Goal: Transaction & Acquisition: Obtain resource

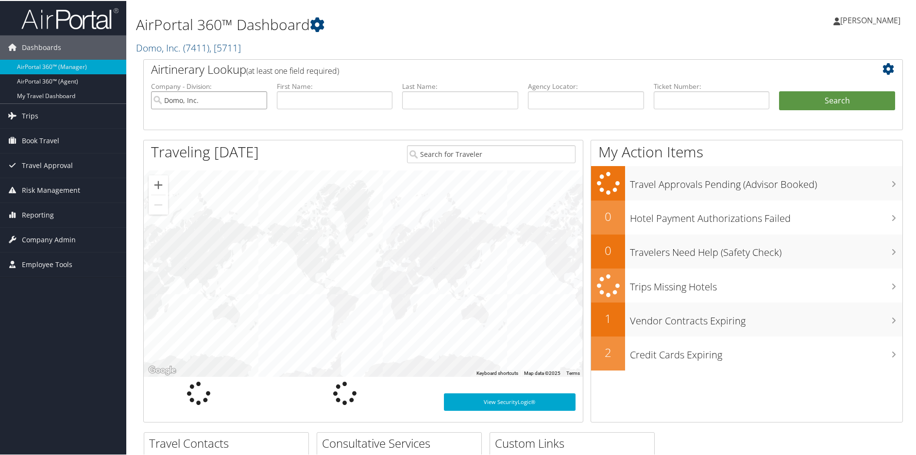
click at [259, 99] on input "Domo, Inc." at bounding box center [209, 99] width 116 height 18
click at [580, 98] on input "text" at bounding box center [586, 99] width 116 height 18
paste input "DJCVS1"
type input "DJCVS1"
click at [837, 99] on button "Search" at bounding box center [837, 99] width 116 height 19
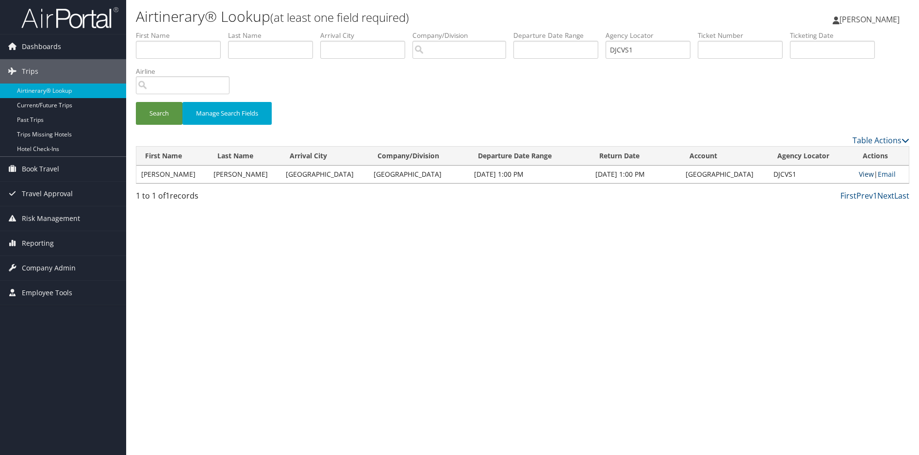
click at [863, 171] on link "View" at bounding box center [866, 173] width 15 height 9
drag, startPoint x: 657, startPoint y: 49, endPoint x: 475, endPoint y: 51, distance: 182.6
click at [481, 31] on ul "First Name Last Name Departure City Arrival City Company/Division Airport/City …" at bounding box center [523, 31] width 774 height 0
paste input "HPVGL"
click at [155, 106] on button "Search" at bounding box center [159, 113] width 47 height 23
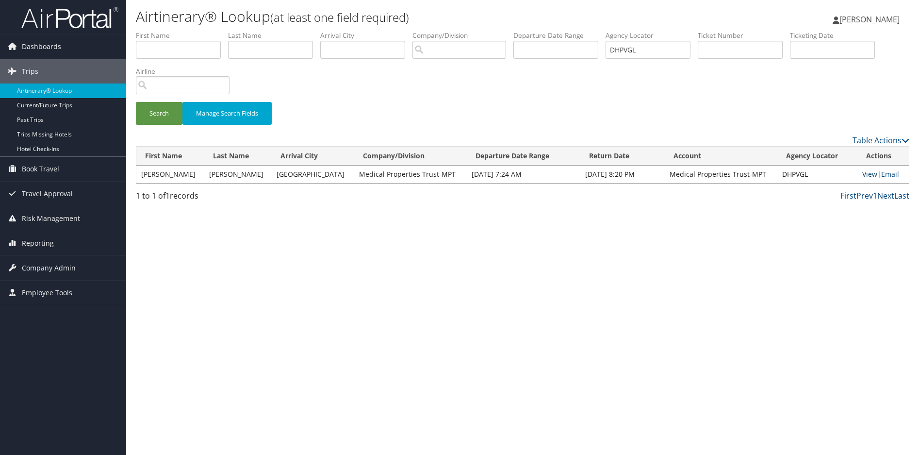
click at [865, 173] on link "View" at bounding box center [870, 173] width 15 height 9
click at [350, 258] on div "Airtinerary® Lookup (at least one field required) Sharonica Roby Sharonica Roby…" at bounding box center [522, 227] width 793 height 455
click at [166, 111] on button "Search" at bounding box center [159, 113] width 47 height 23
click at [864, 170] on link "View" at bounding box center [870, 173] width 15 height 9
drag, startPoint x: 653, startPoint y: 54, endPoint x: 581, endPoint y: 47, distance: 72.7
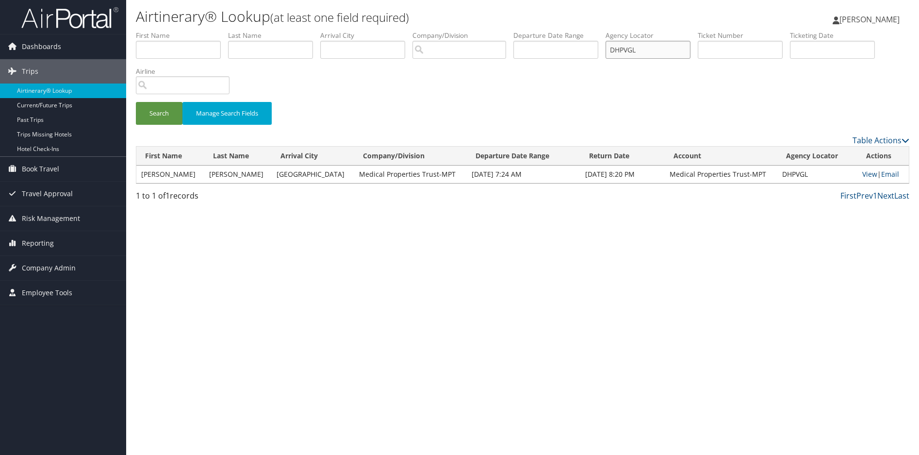
click at [581, 31] on ul "First Name Last Name Departure City Arrival City Company/Division Airport/City …" at bounding box center [523, 31] width 774 height 0
paste input "TJ1/"
type input "DHPTJ1"
click at [157, 112] on button "Search" at bounding box center [159, 113] width 47 height 23
click at [648, 260] on div "Airtinerary® Lookup (at least one field required) Sharonica Roby Sharonica Roby…" at bounding box center [522, 227] width 793 height 455
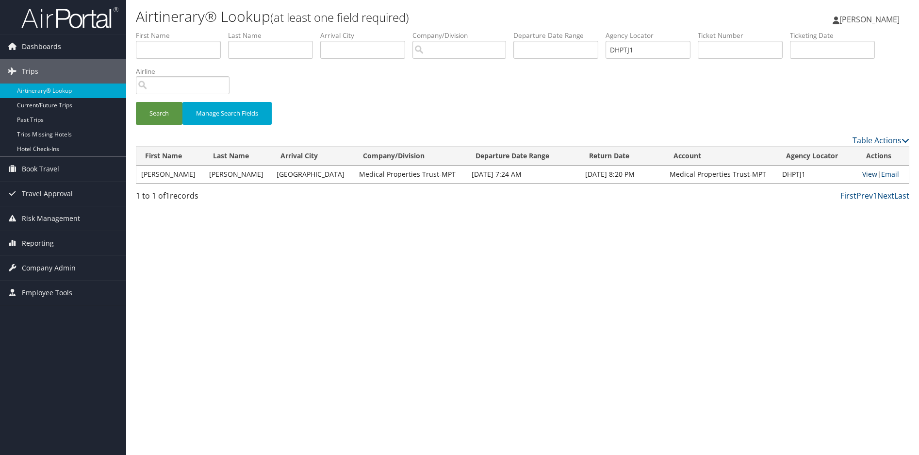
click at [871, 171] on link "View" at bounding box center [870, 173] width 15 height 9
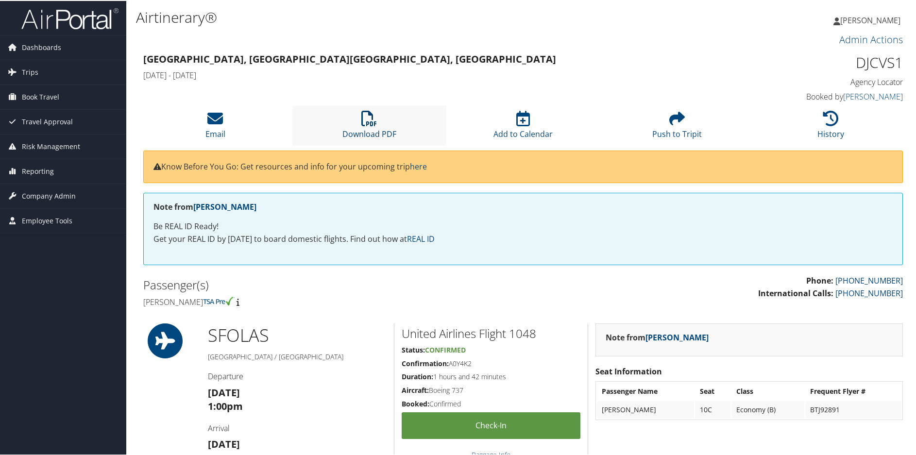
click at [370, 118] on icon at bounding box center [369, 118] width 16 height 16
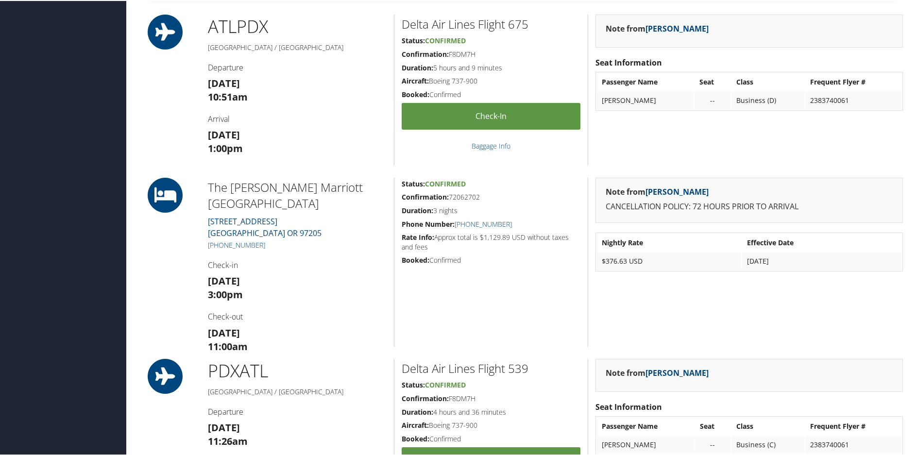
scroll to position [583, 0]
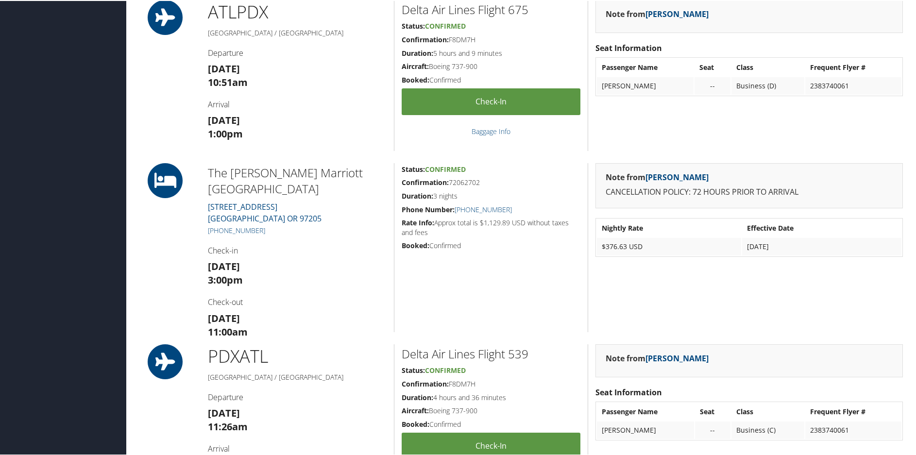
click at [483, 285] on div "Status: Confirmed Confirmation: 72062702 Duration: 3 nights Phone Number: [PHON…" at bounding box center [491, 246] width 194 height 169
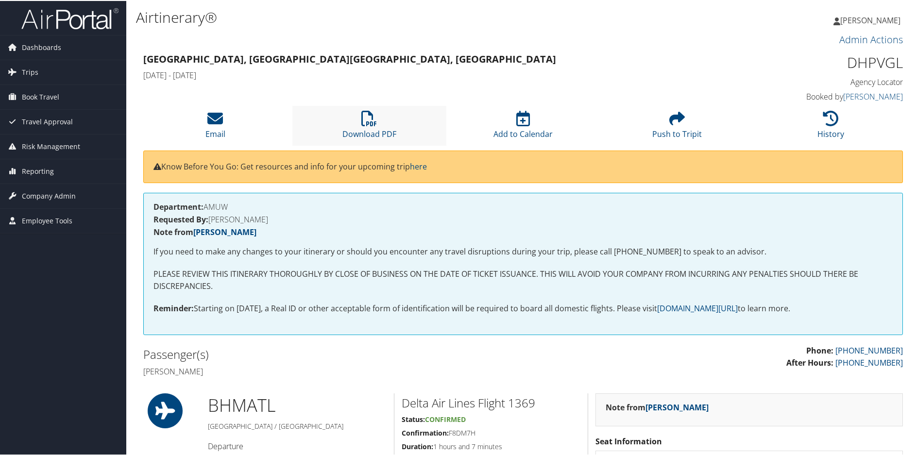
click at [359, 124] on li "Download PDF" at bounding box center [369, 124] width 154 height 39
click at [366, 119] on icon at bounding box center [369, 118] width 16 height 16
